Goal: Book appointment/travel/reservation

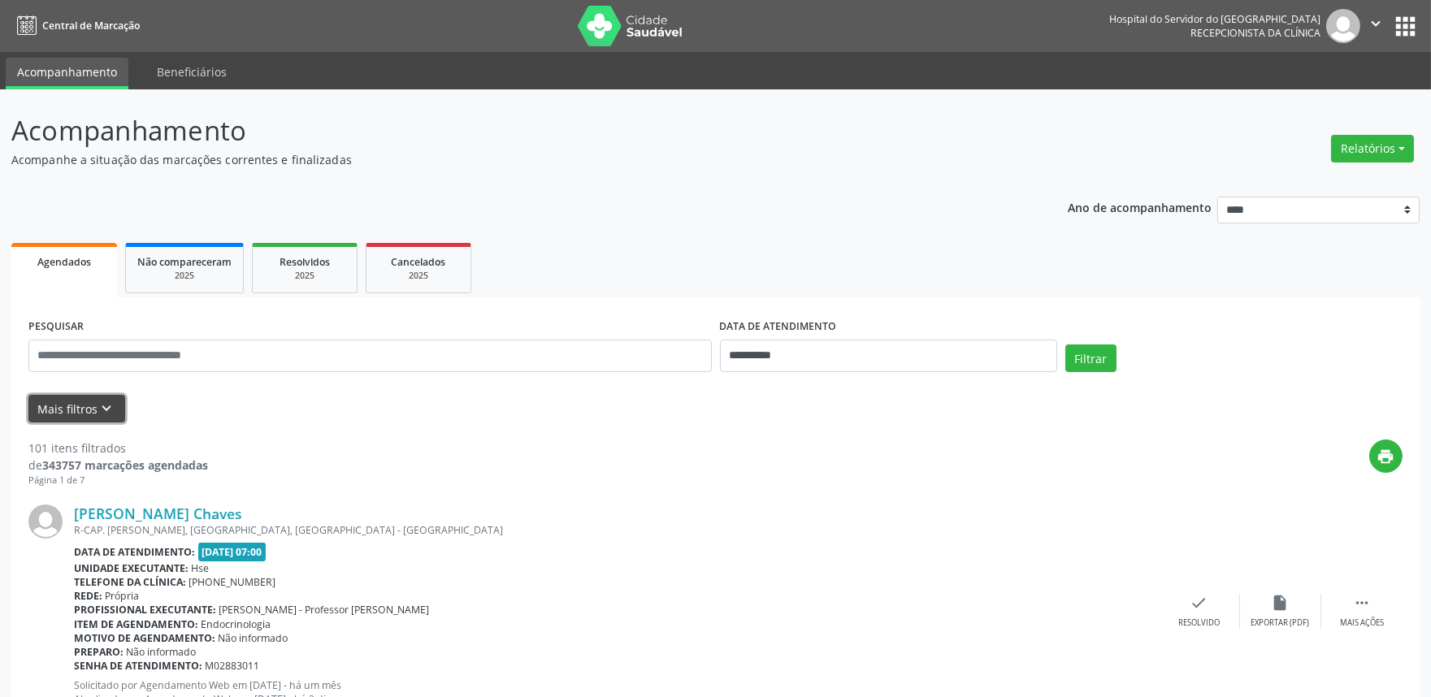
click at [71, 408] on button "Mais filtros keyboard_arrow_down" at bounding box center [76, 409] width 97 height 28
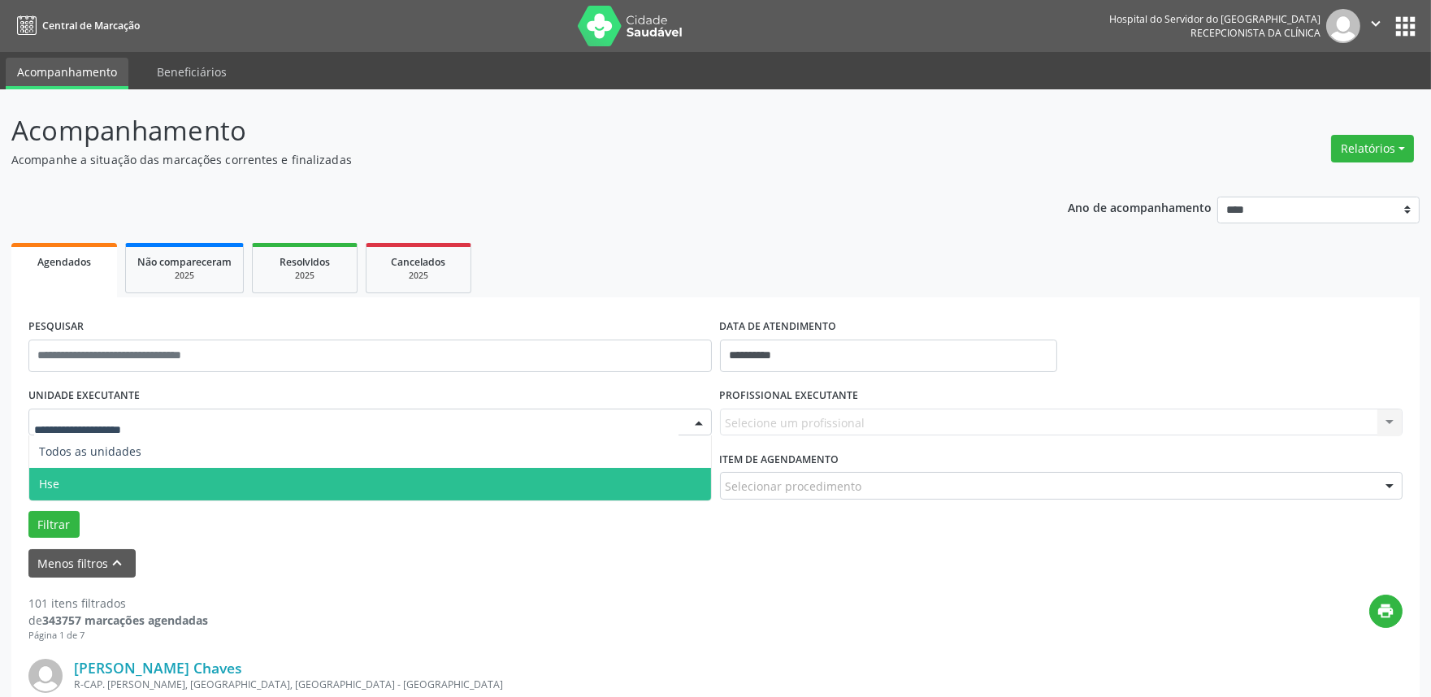
click at [69, 489] on span "Hse" at bounding box center [370, 484] width 682 height 33
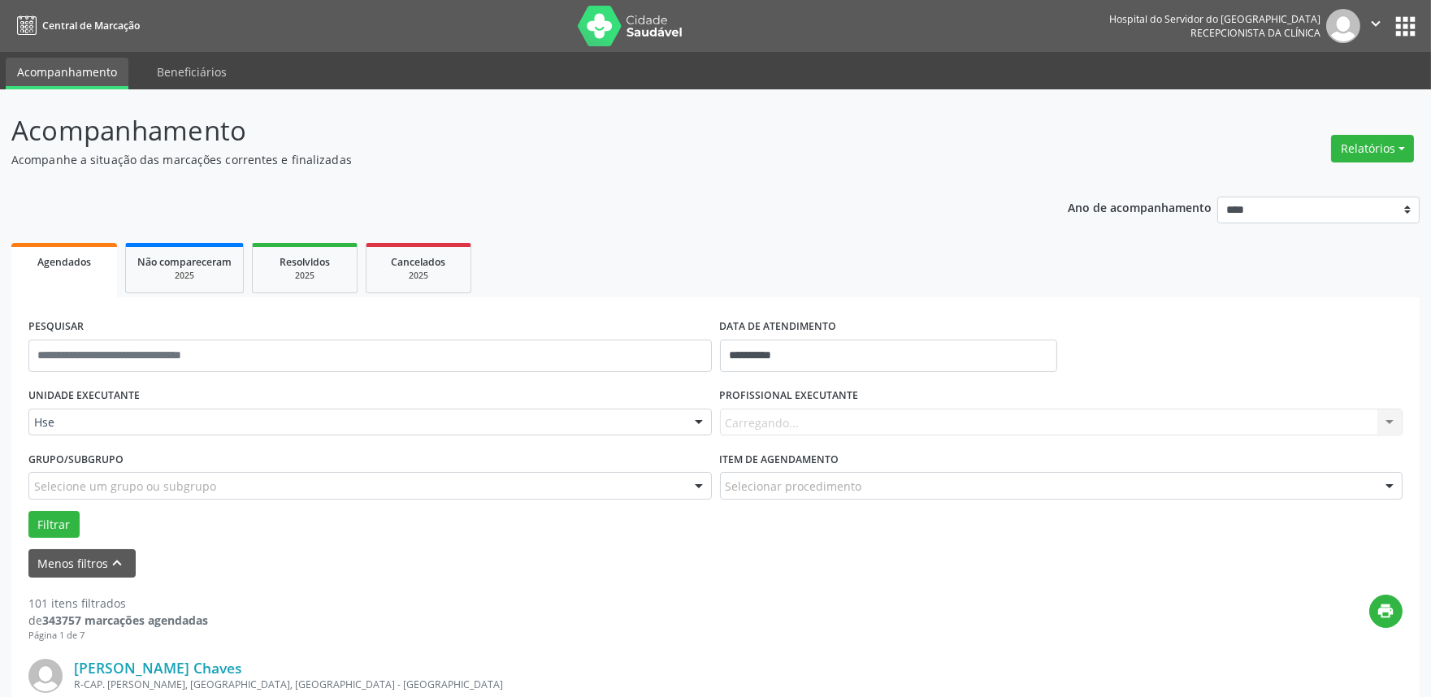
click at [818, 426] on div "Carregando... Nenhum resultado encontrado para: " " Não há nenhuma opção para s…" at bounding box center [1061, 423] width 683 height 28
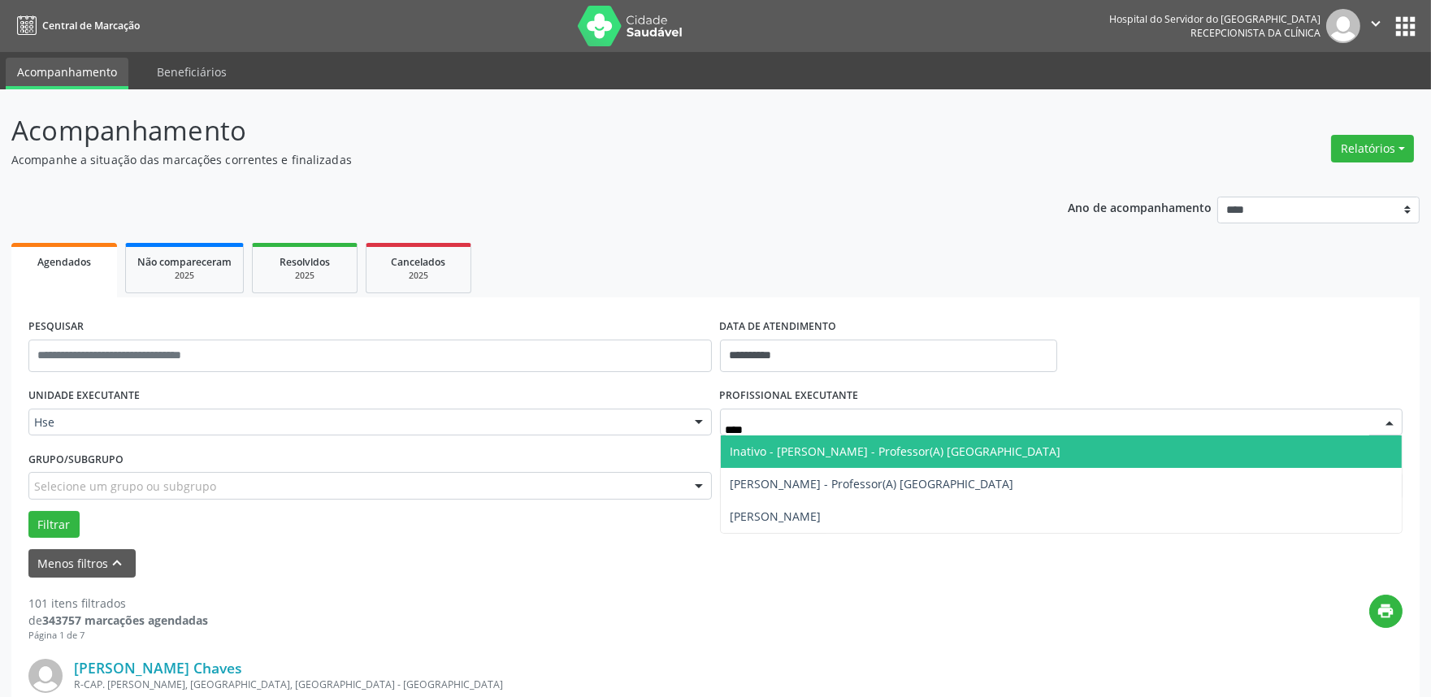
type input "*****"
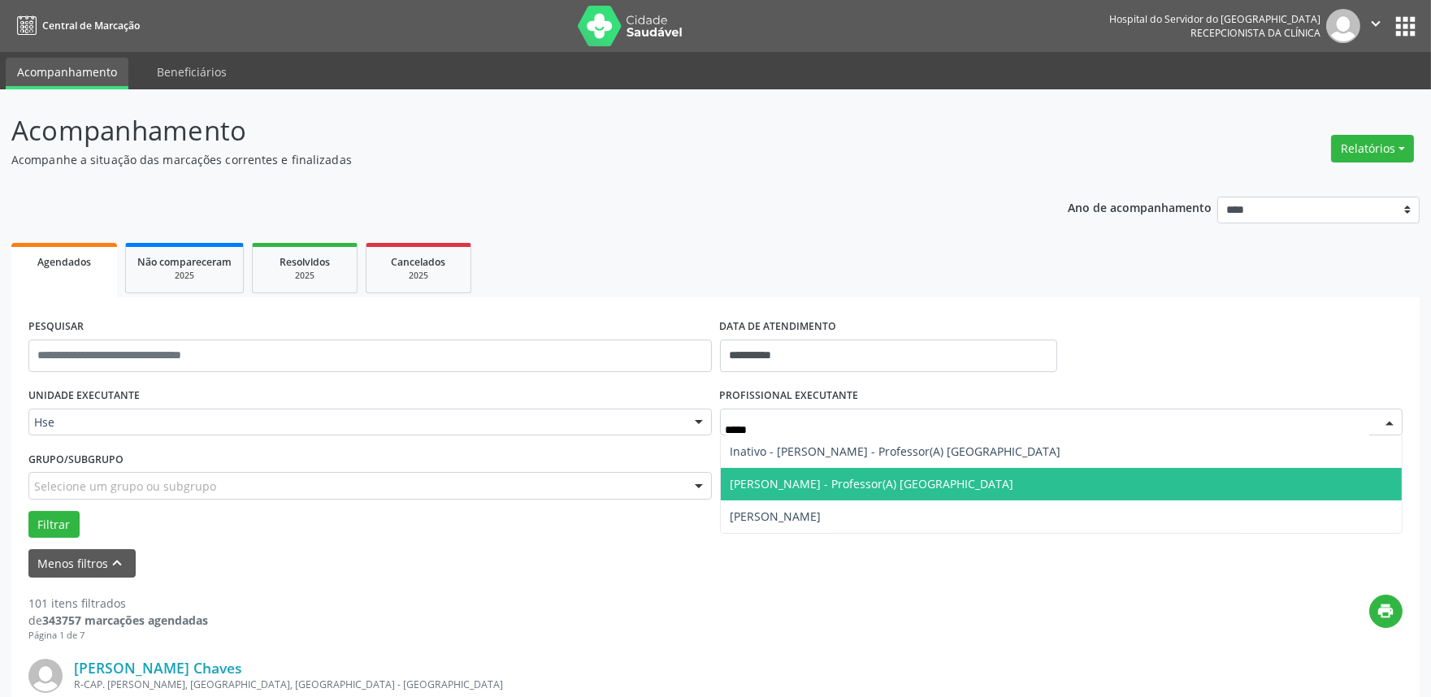
click at [844, 488] on span "[PERSON_NAME] - Professor(A) [GEOGRAPHIC_DATA]" at bounding box center [873, 483] width 284 height 15
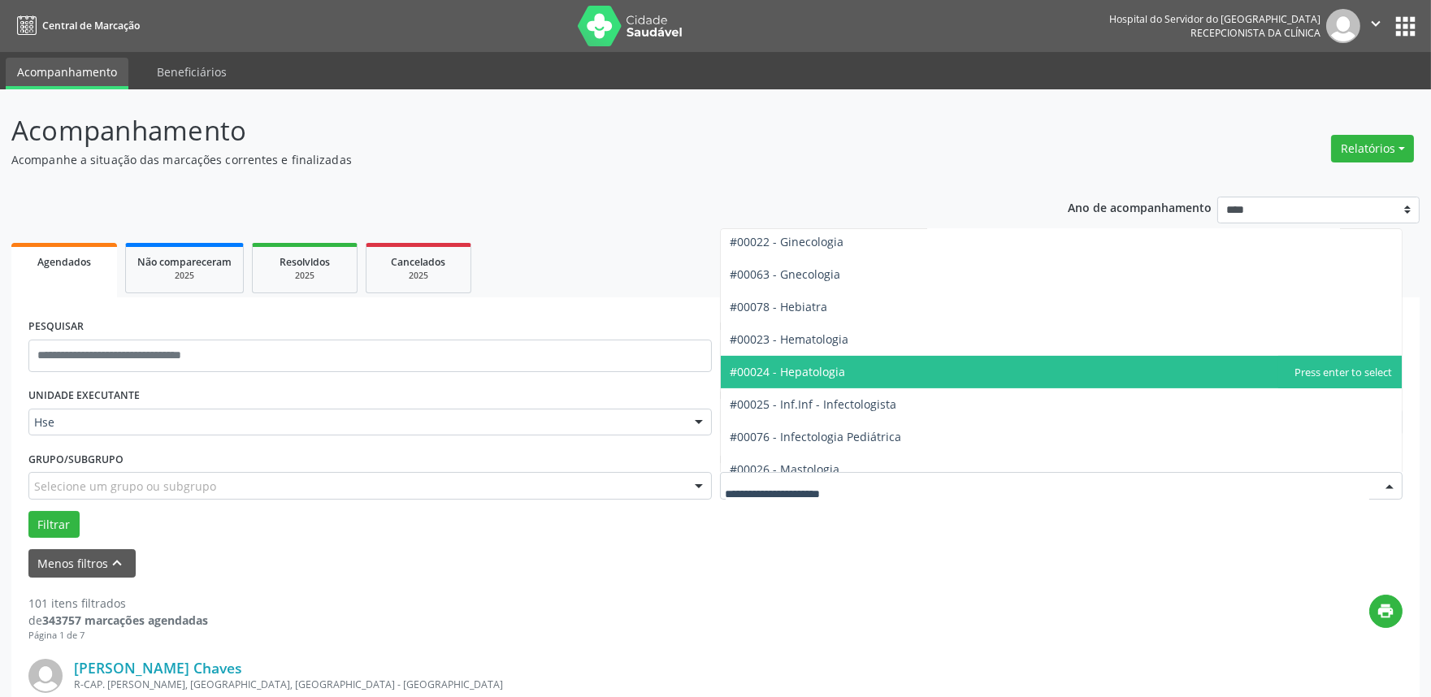
scroll to position [1173, 0]
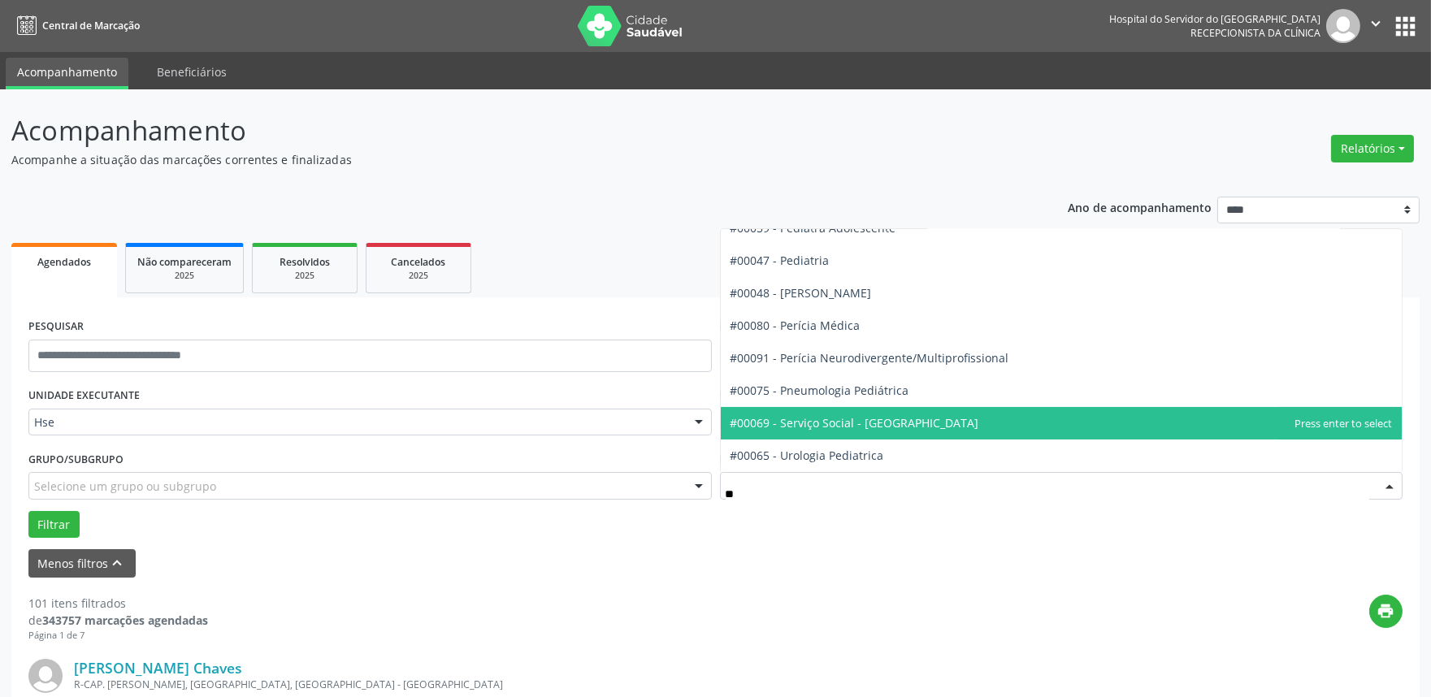
type input "***"
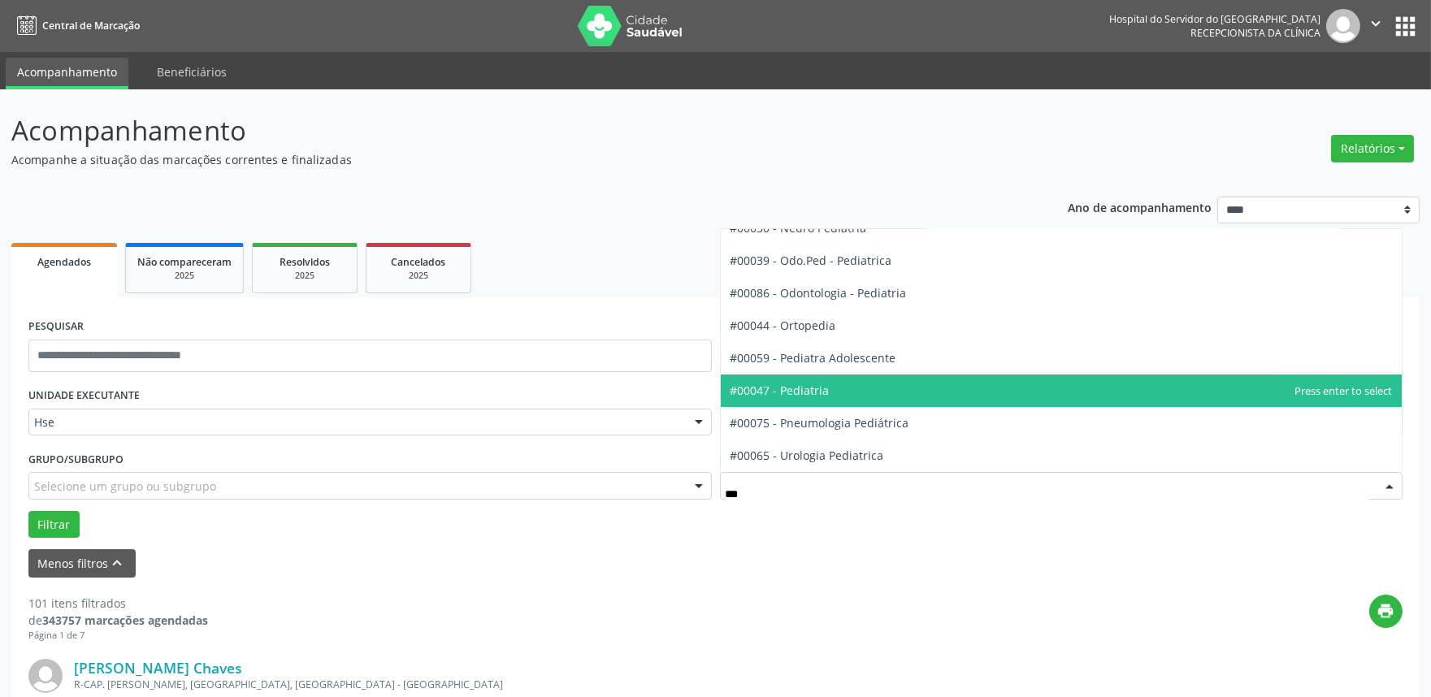
click at [822, 391] on span "#00047 - Pediatria" at bounding box center [780, 390] width 99 height 15
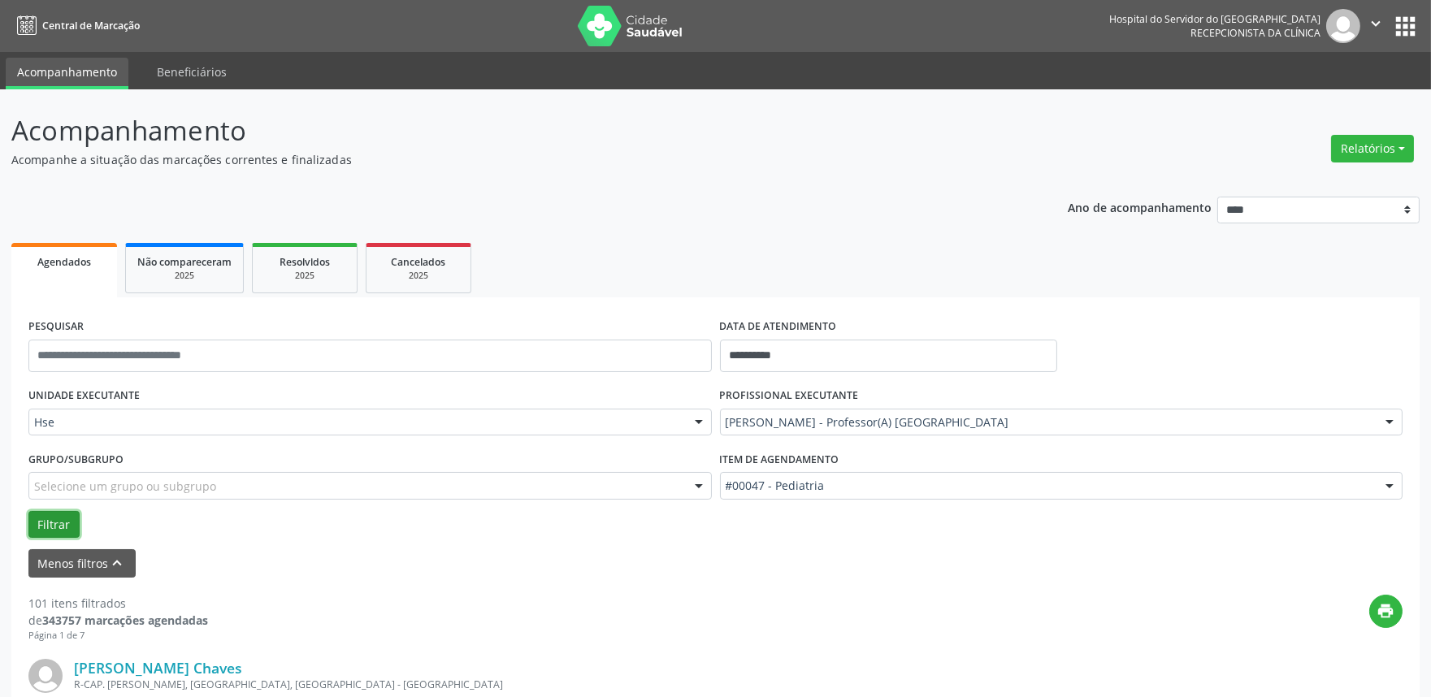
click at [51, 518] on button "Filtrar" at bounding box center [53, 525] width 51 height 28
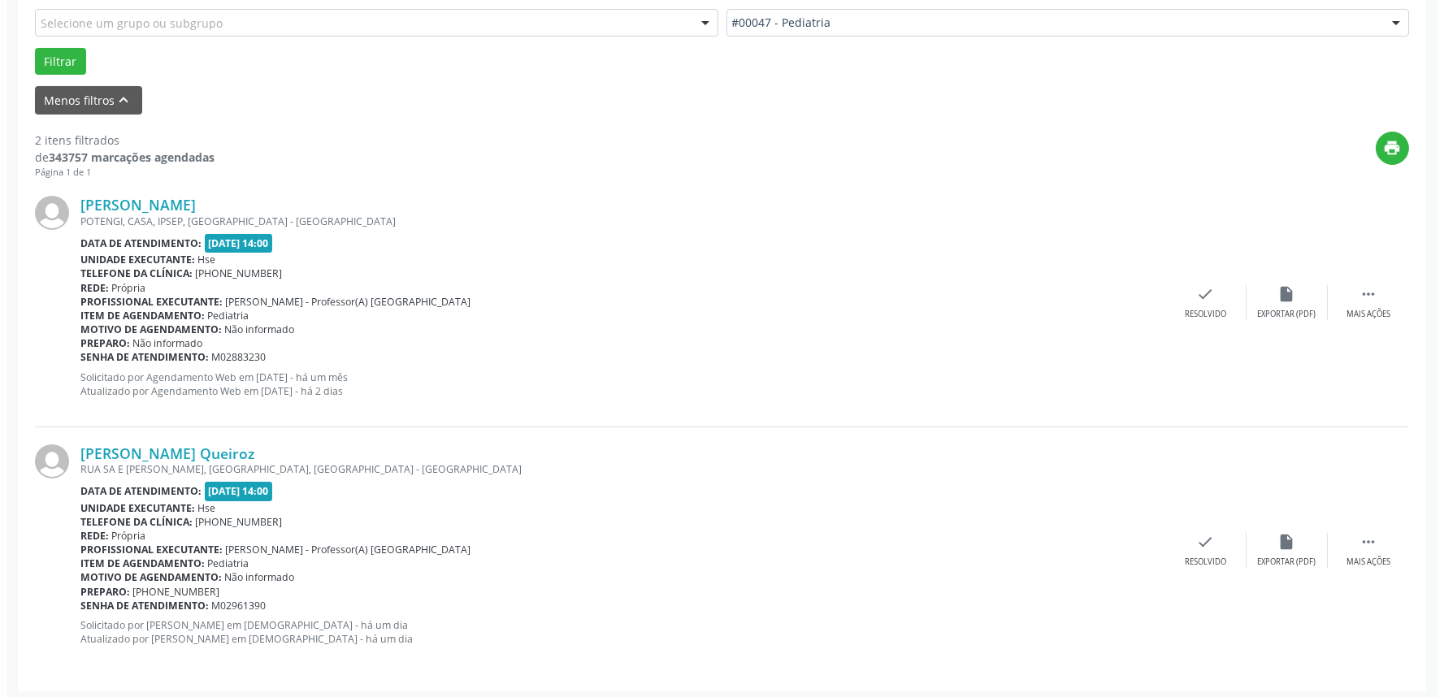
scroll to position [467, 0]
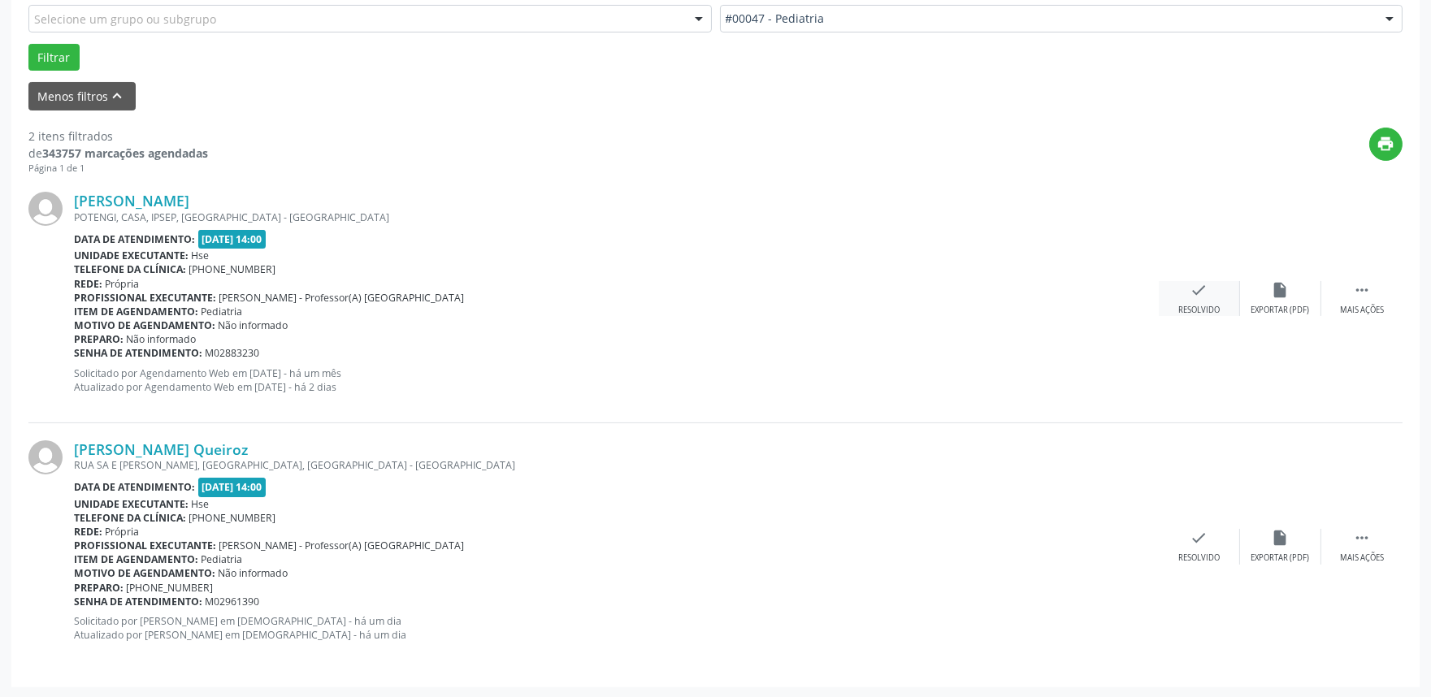
click at [1199, 294] on icon "check" at bounding box center [1200, 290] width 18 height 18
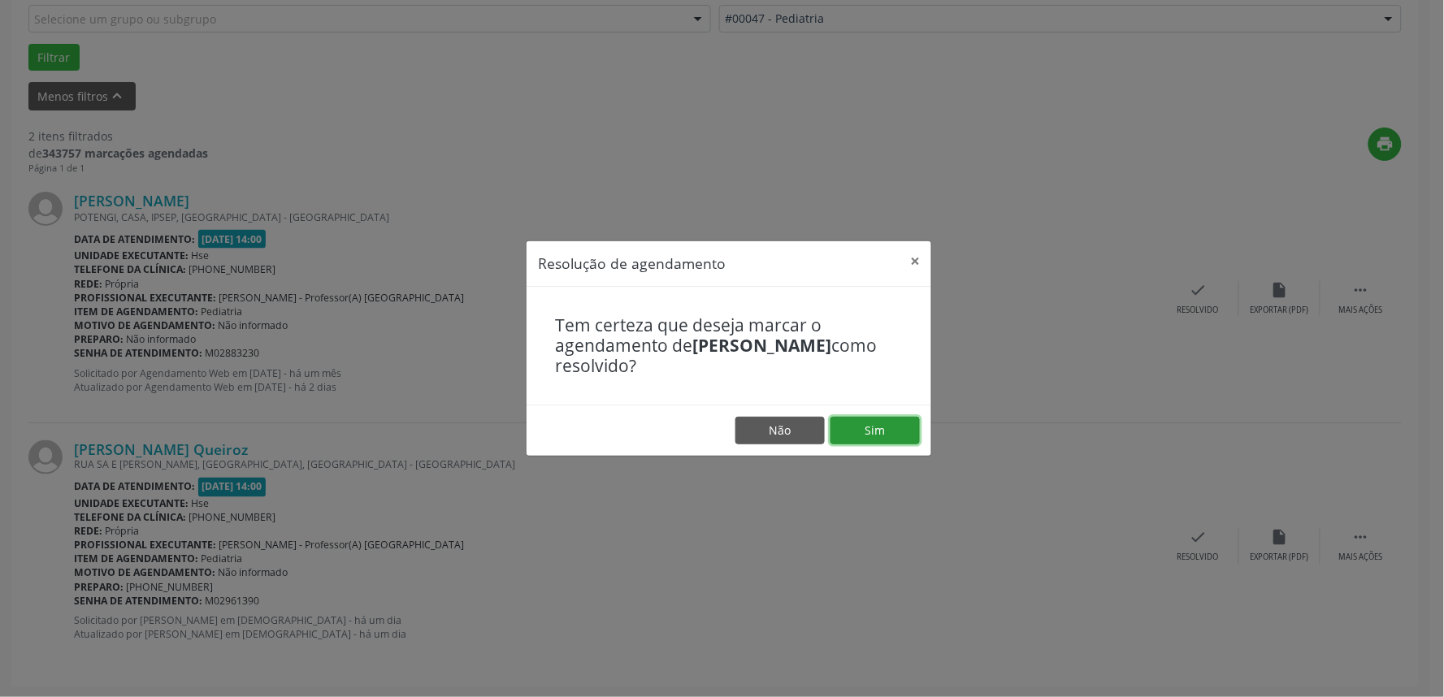
click at [865, 428] on button "Sim" at bounding box center [875, 431] width 89 height 28
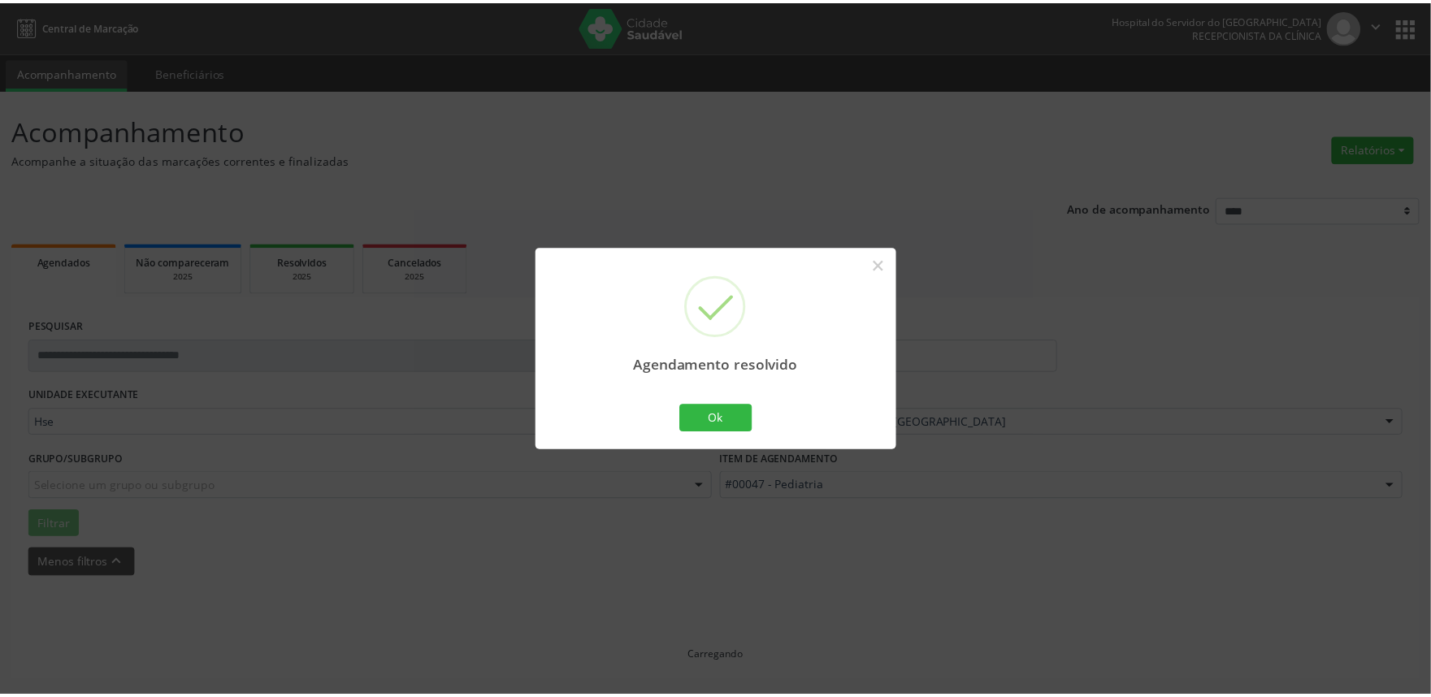
scroll to position [0, 0]
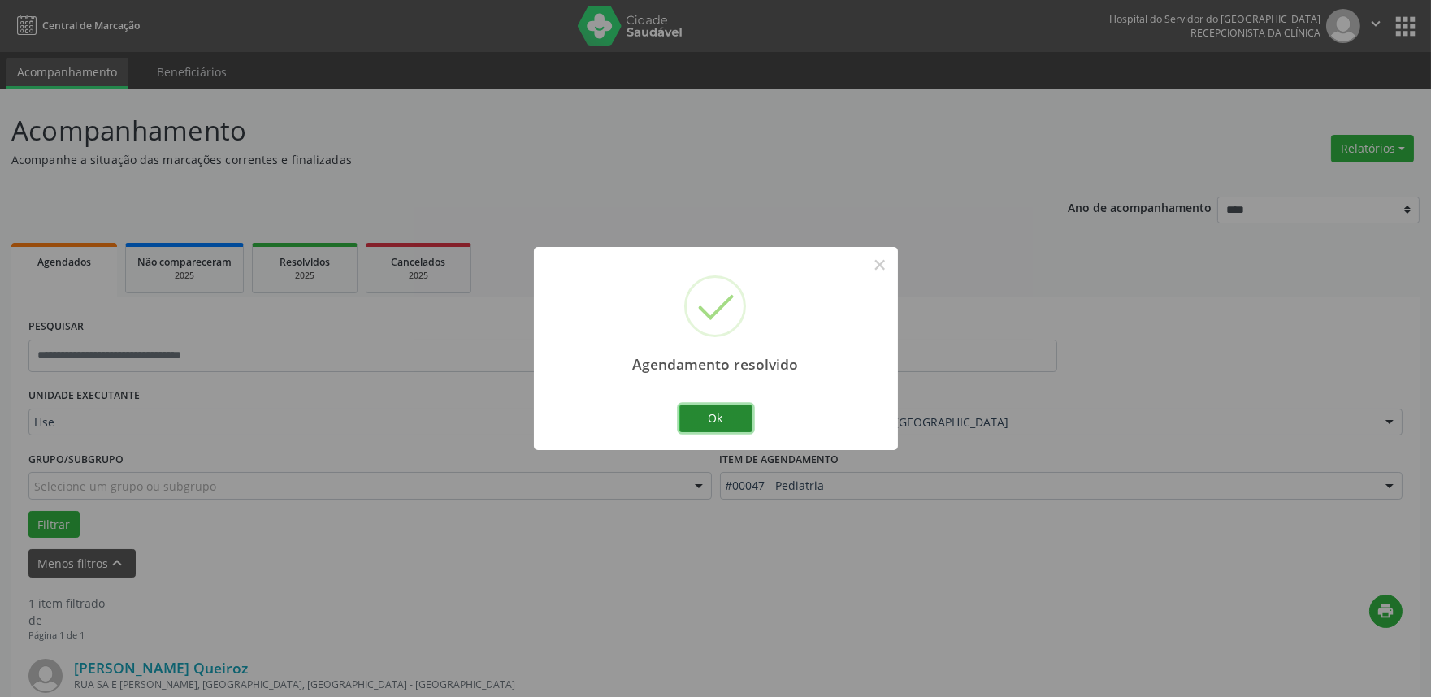
click at [709, 415] on button "Ok" at bounding box center [715, 419] width 73 height 28
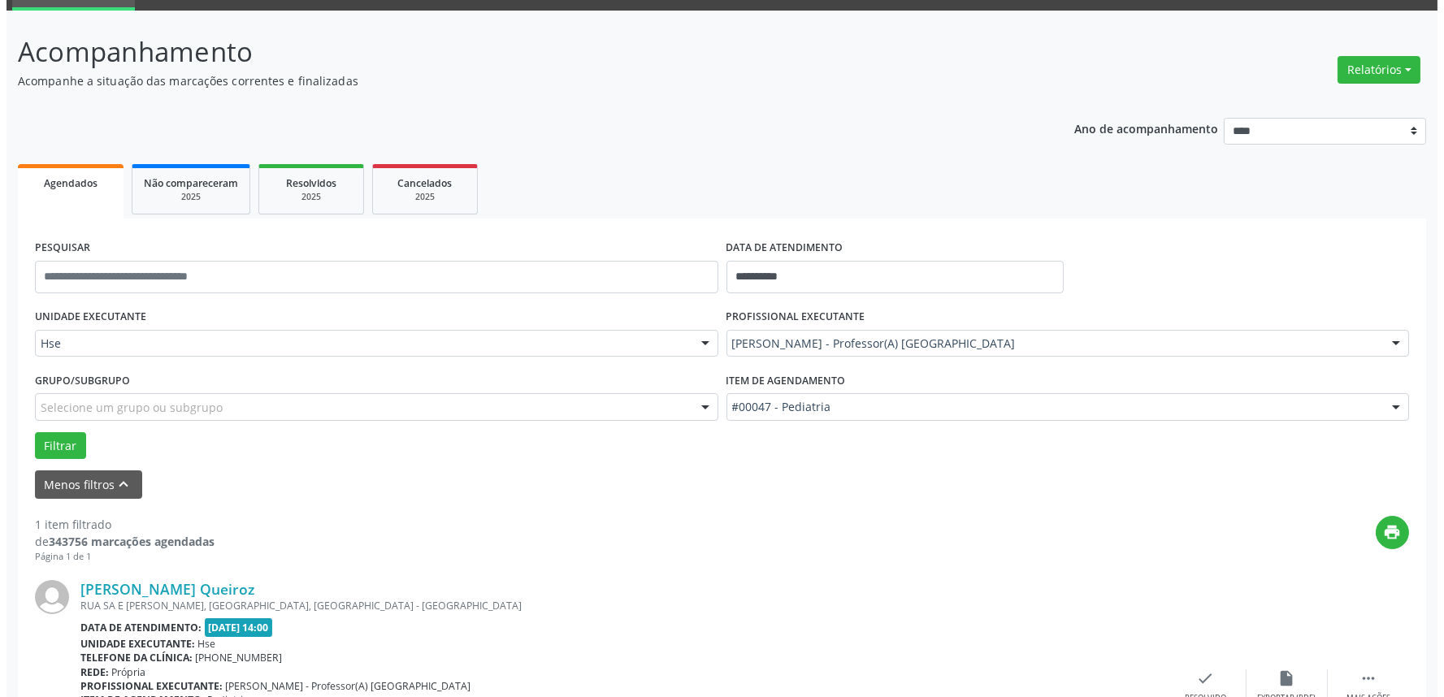
scroll to position [219, 0]
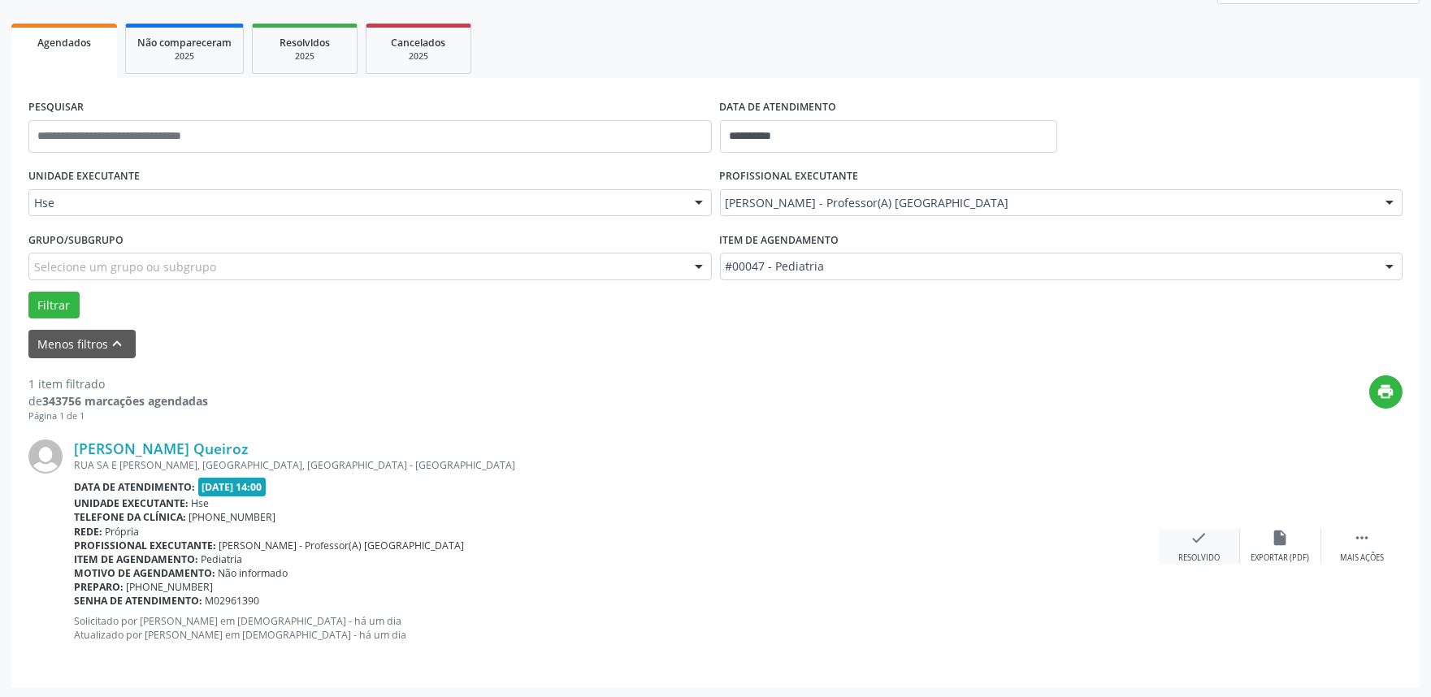
click at [1197, 545] on icon "check" at bounding box center [1200, 538] width 18 height 18
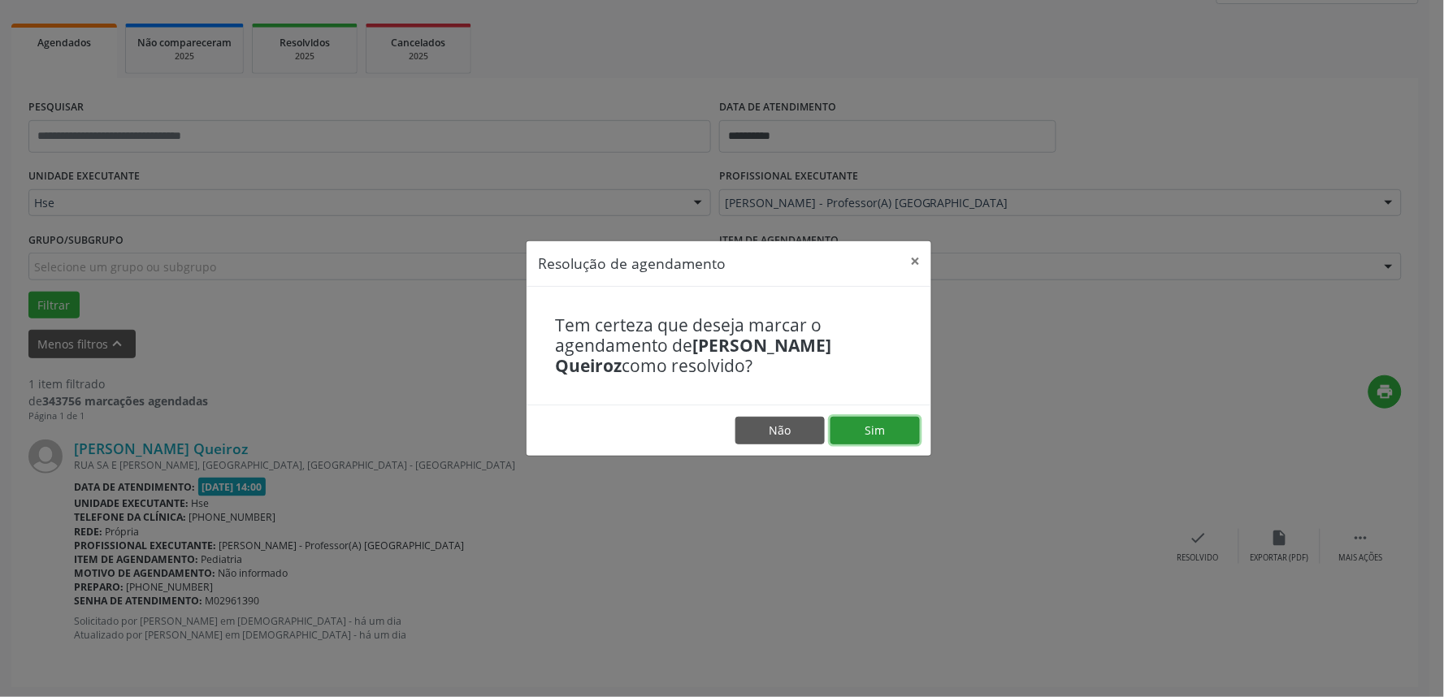
click at [886, 434] on button "Sim" at bounding box center [875, 431] width 89 height 28
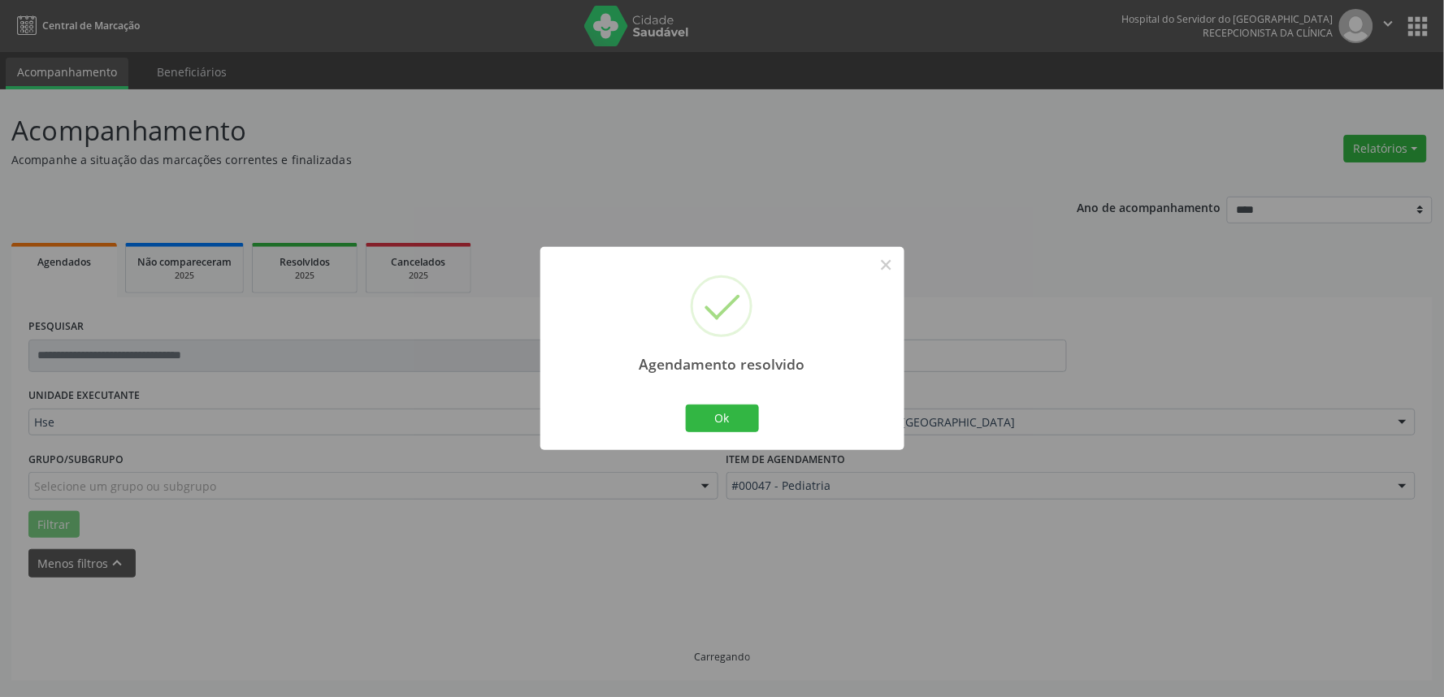
scroll to position [0, 0]
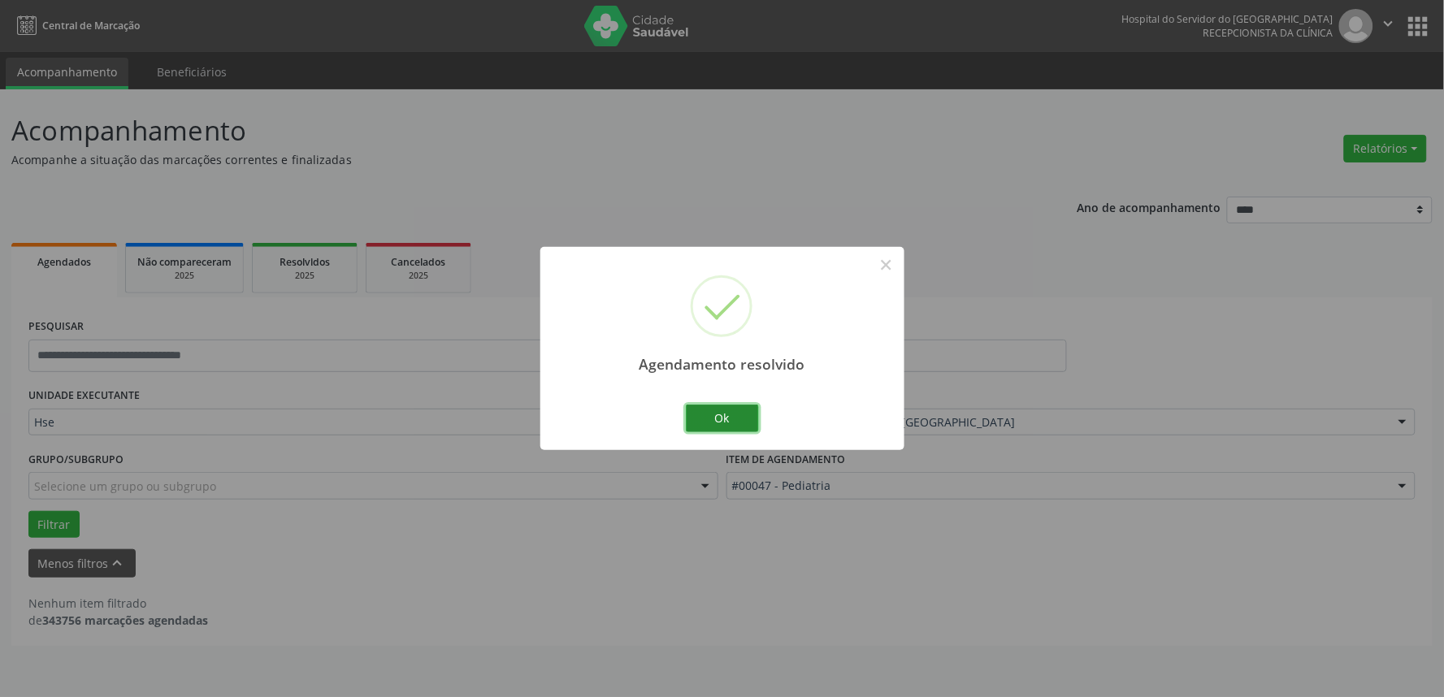
click at [722, 419] on button "Ok" at bounding box center [722, 419] width 73 height 28
